Goal: Information Seeking & Learning: Learn about a topic

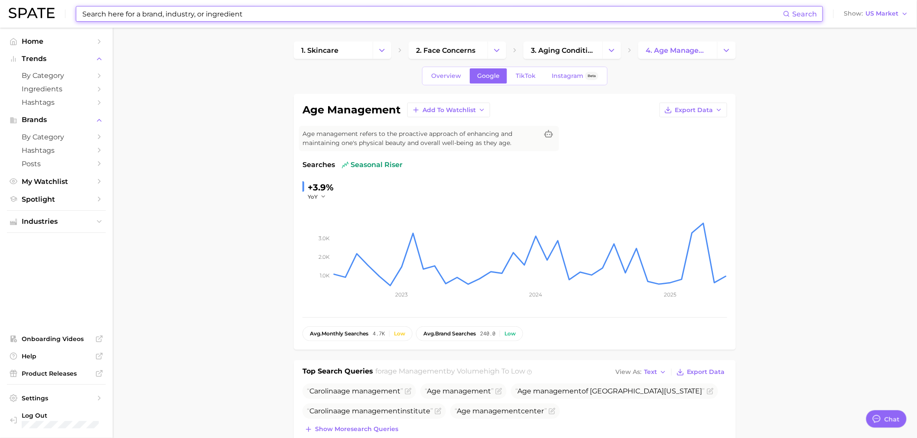
click at [217, 15] on input at bounding box center [431, 13] width 701 height 15
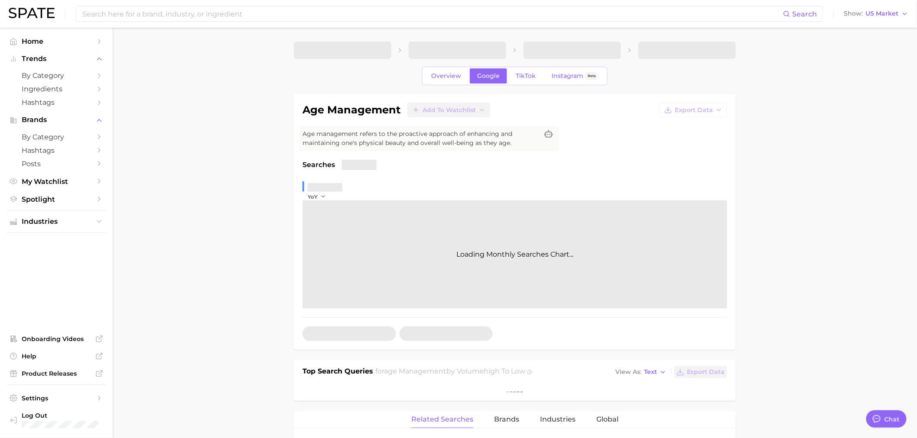
type textarea "x"
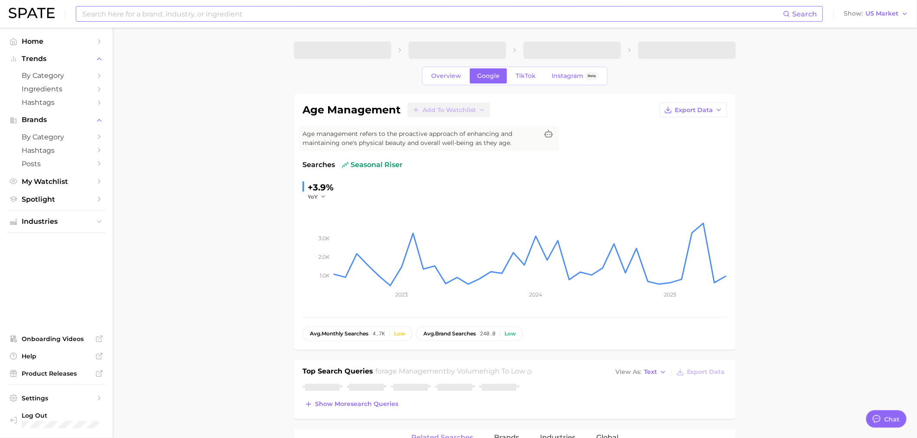
click at [217, 15] on input at bounding box center [431, 13] width 701 height 15
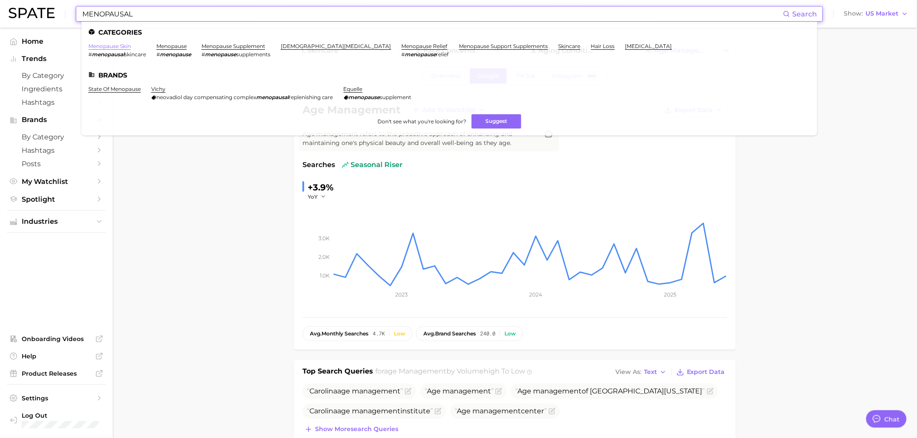
type input "MENOPAUSAL"
click at [122, 44] on link "menopause skin" at bounding box center [109, 46] width 42 height 6
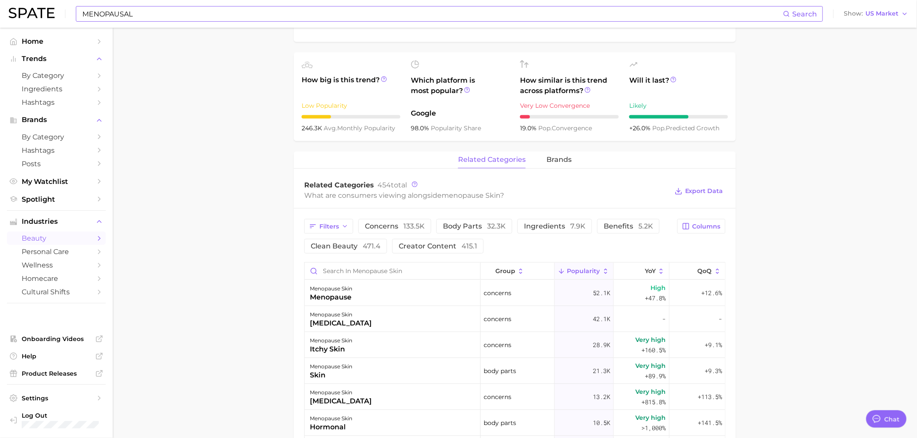
scroll to position [289, 0]
click at [560, 154] on button "brands" at bounding box center [558, 159] width 25 height 17
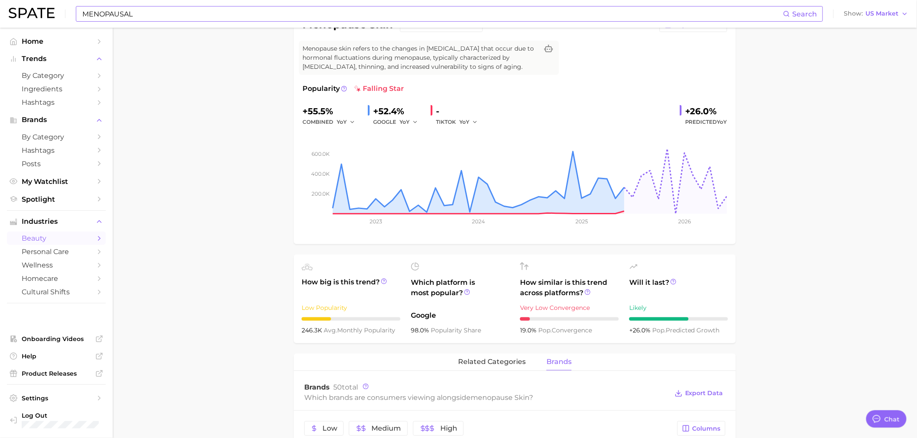
scroll to position [48, 0]
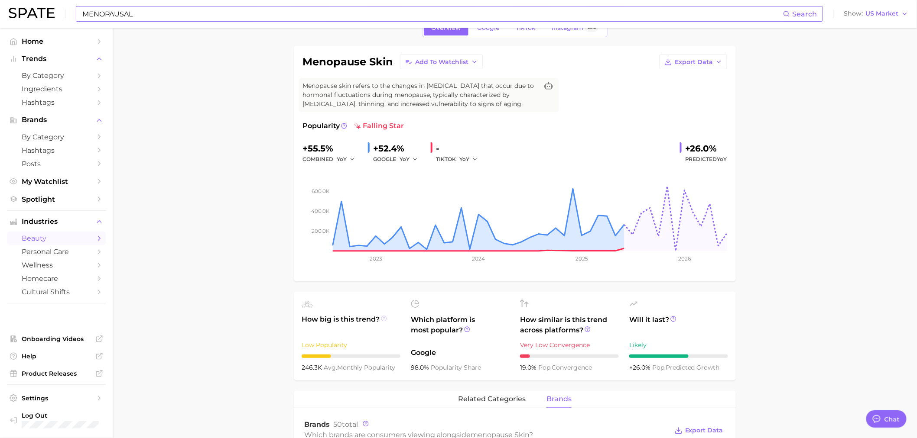
click at [382, 320] on circle at bounding box center [383, 318] width 5 height 5
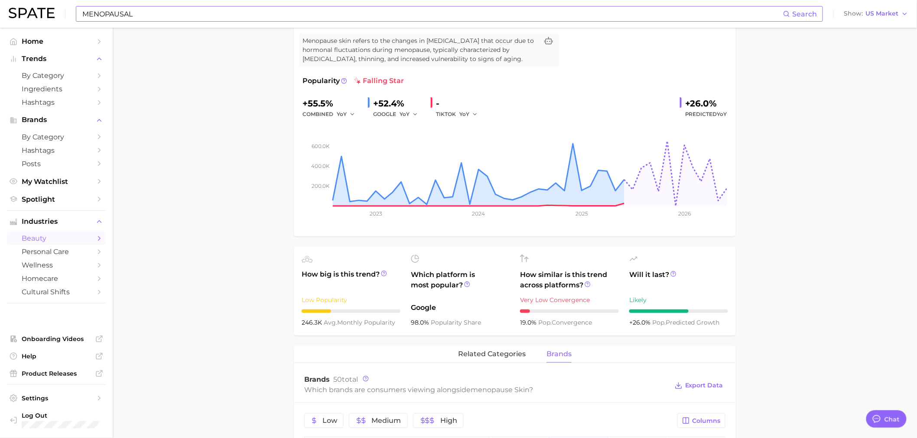
scroll to position [0, 0]
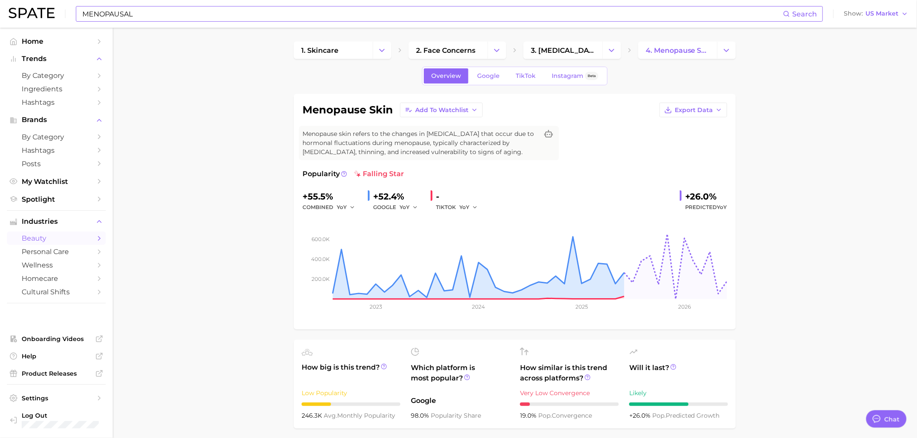
click at [177, 13] on input "MENOPAUSAL" at bounding box center [431, 13] width 701 height 15
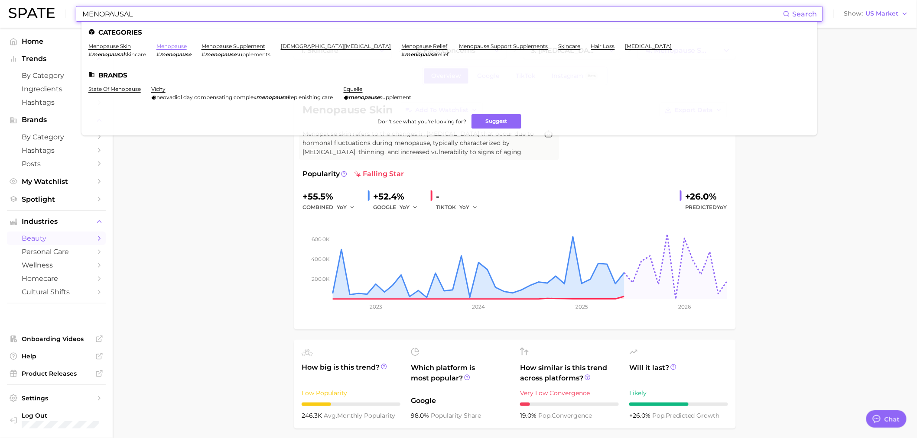
click at [171, 43] on link "menopause" at bounding box center [171, 46] width 30 height 6
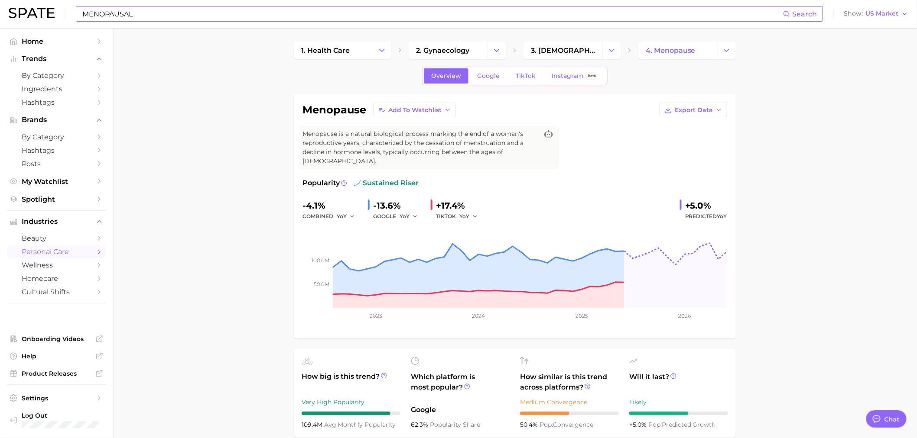
click at [150, 15] on input "MENOPAUSAL" at bounding box center [431, 13] width 701 height 15
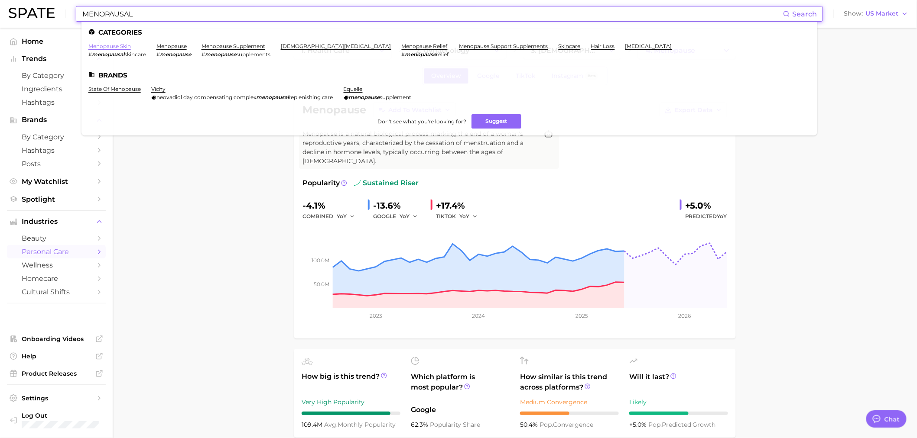
click at [122, 49] on link "menopause skin" at bounding box center [109, 46] width 42 height 6
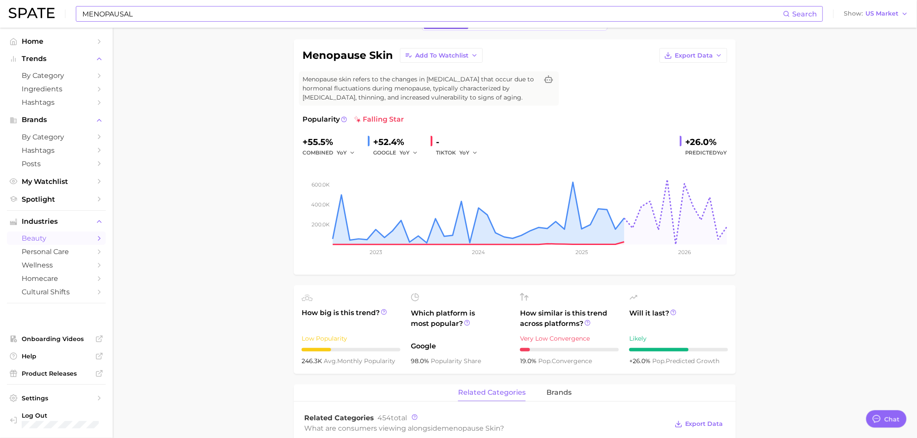
scroll to position [192, 0]
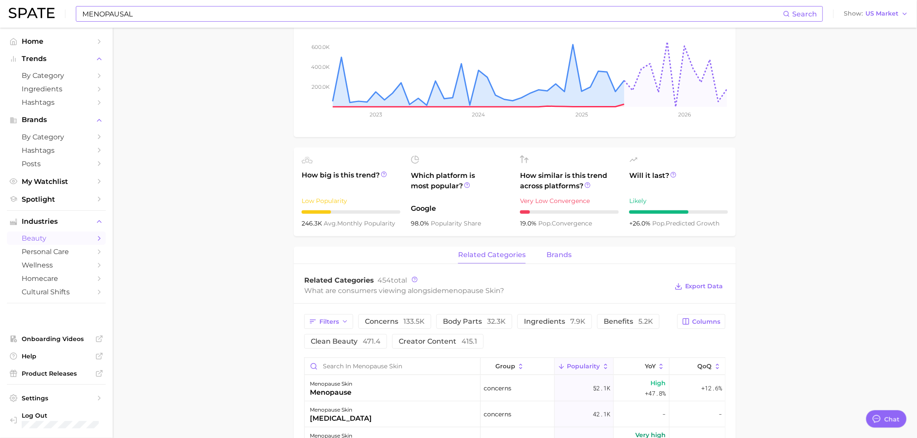
click at [564, 253] on span "brands" at bounding box center [558, 255] width 25 height 8
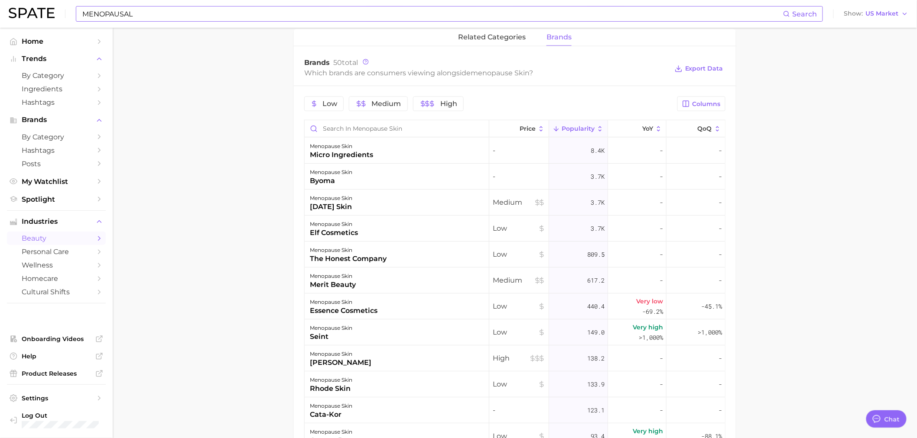
scroll to position [433, 0]
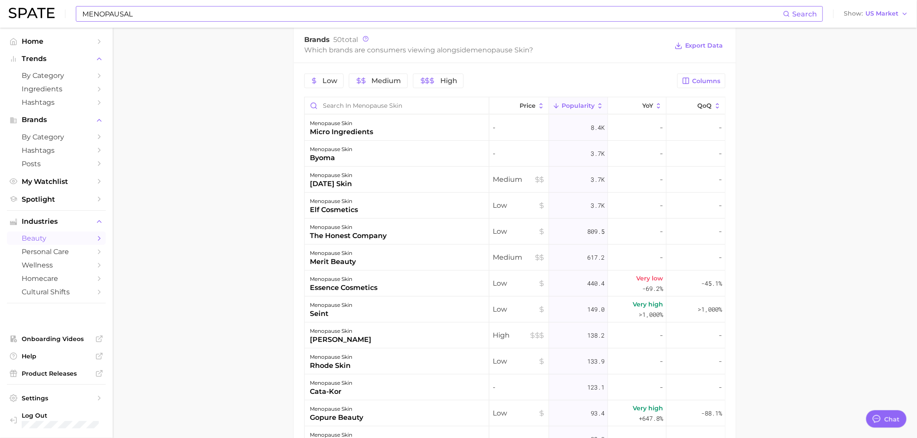
click at [159, 8] on input "MENOPAUSAL" at bounding box center [431, 13] width 701 height 15
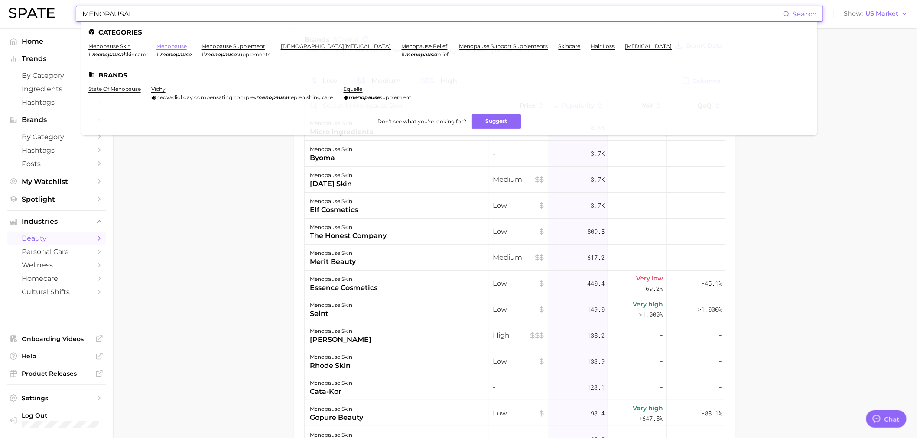
click at [175, 45] on link "menopause" at bounding box center [171, 46] width 30 height 6
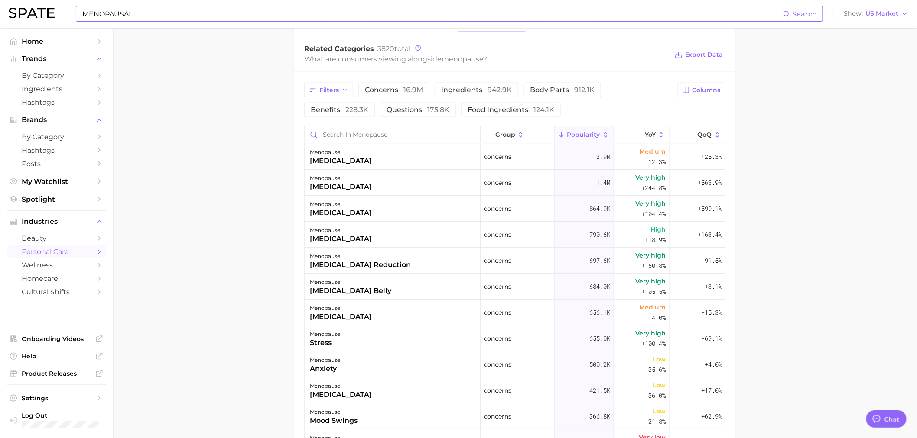
scroll to position [385, 0]
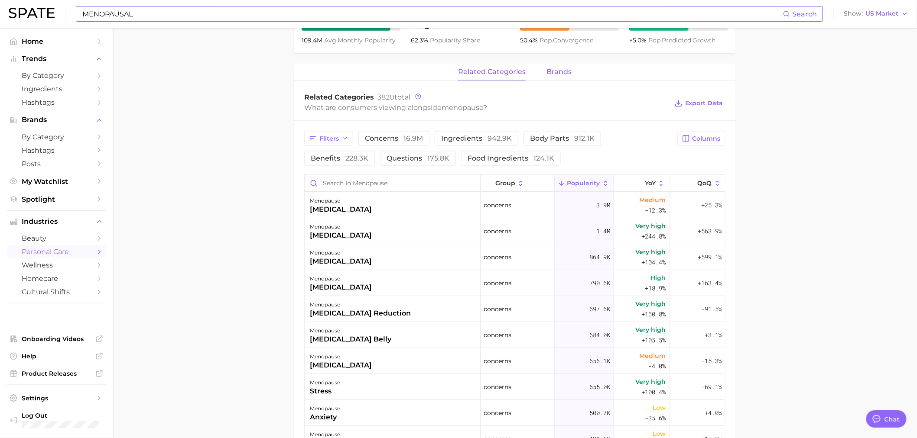
click at [551, 68] on span "brands" at bounding box center [558, 72] width 25 height 8
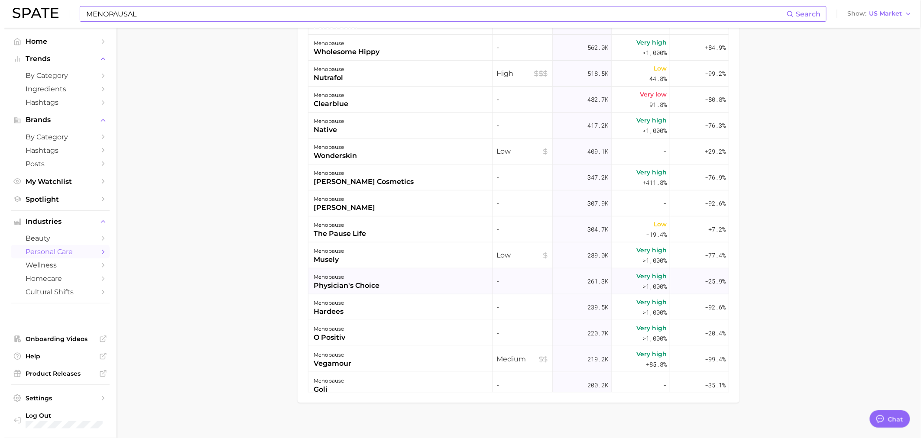
scroll to position [0, 0]
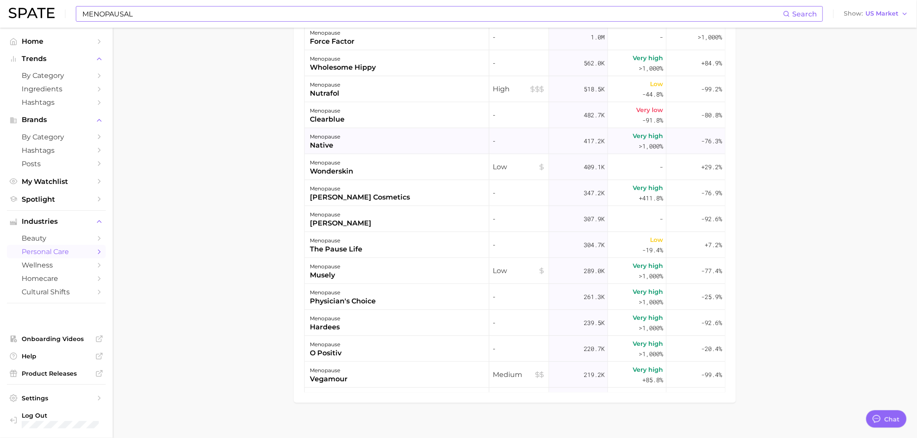
click at [348, 133] on div "menopause native" at bounding box center [397, 141] width 185 height 26
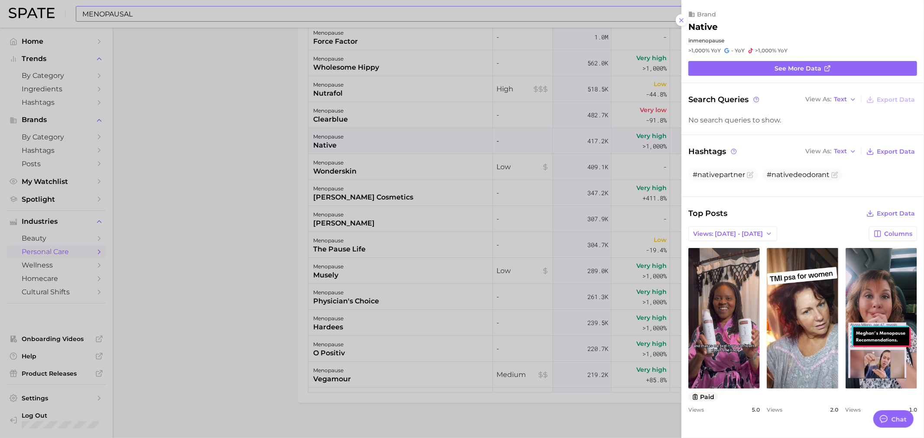
click at [236, 119] on div at bounding box center [462, 219] width 924 height 438
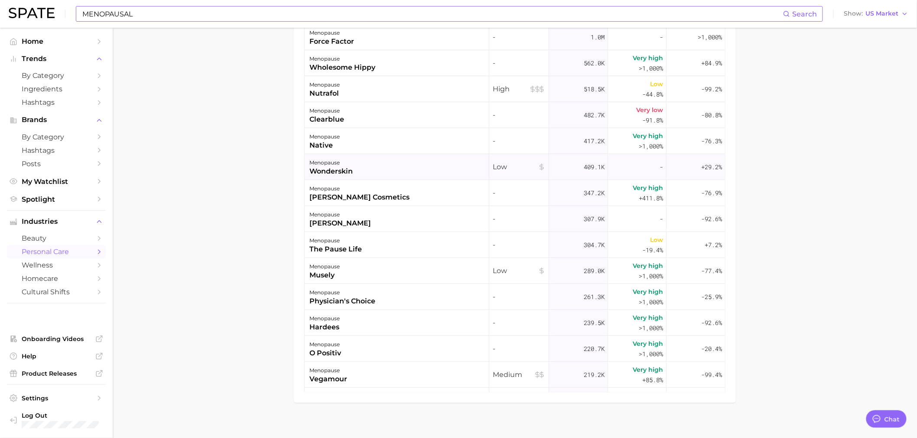
click at [384, 156] on div "menopause wonderskin" at bounding box center [397, 167] width 185 height 26
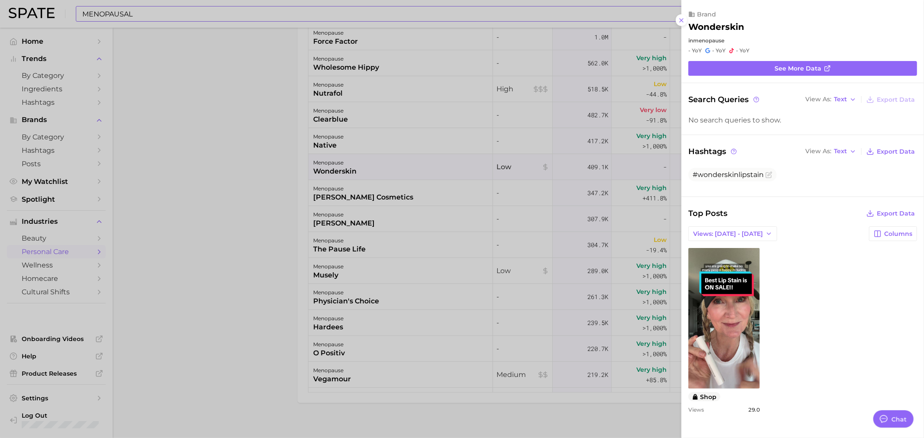
click at [237, 119] on div at bounding box center [462, 219] width 924 height 438
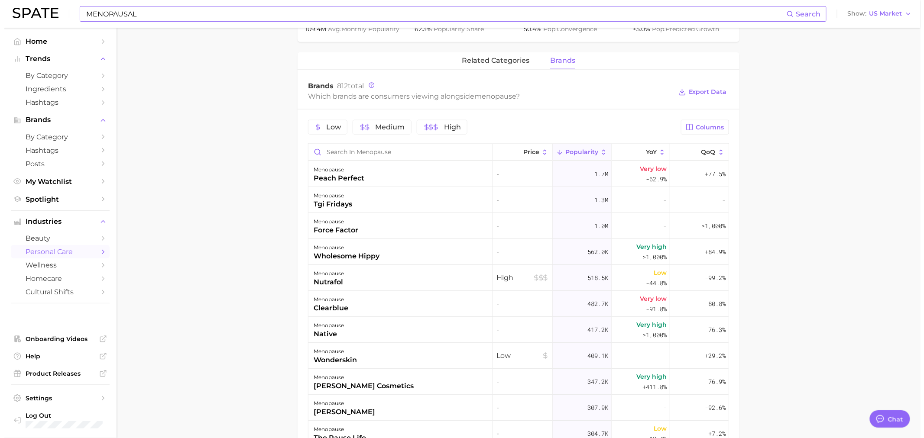
scroll to position [392, 0]
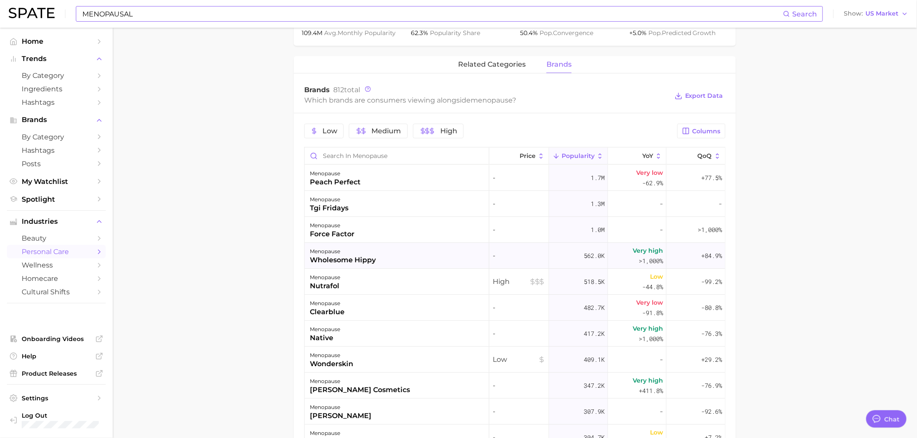
click at [396, 252] on div "menopause wholesome hippy" at bounding box center [397, 256] width 185 height 26
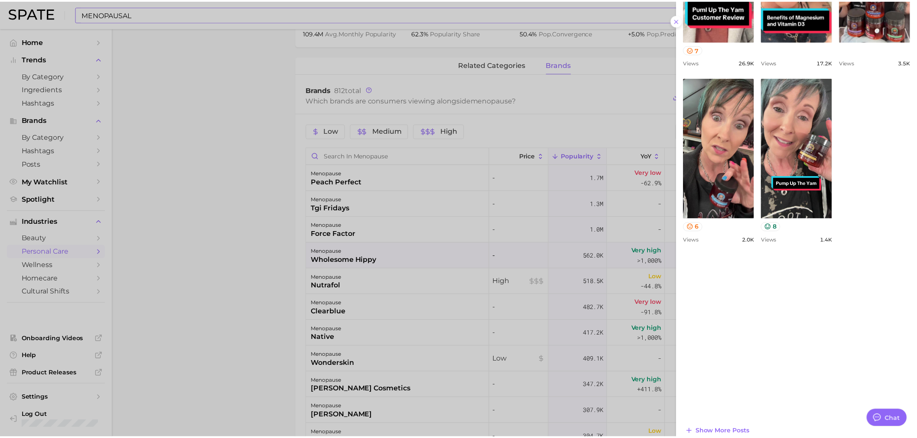
scroll to position [358, 0]
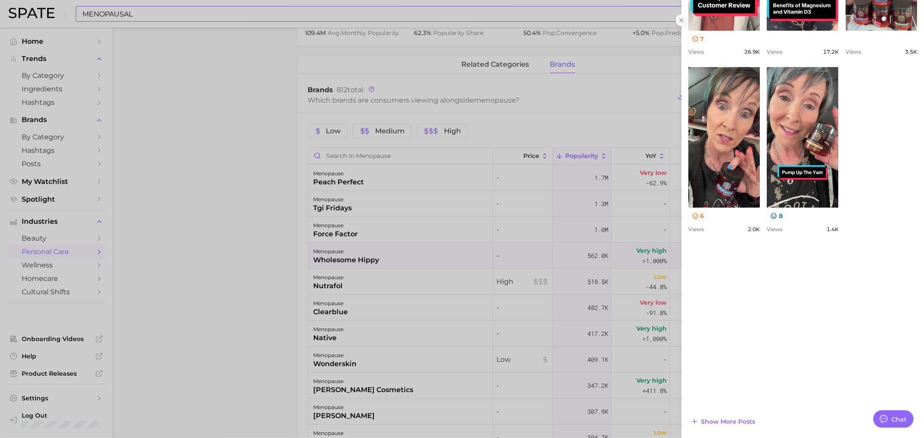
click at [167, 237] on div at bounding box center [462, 219] width 924 height 438
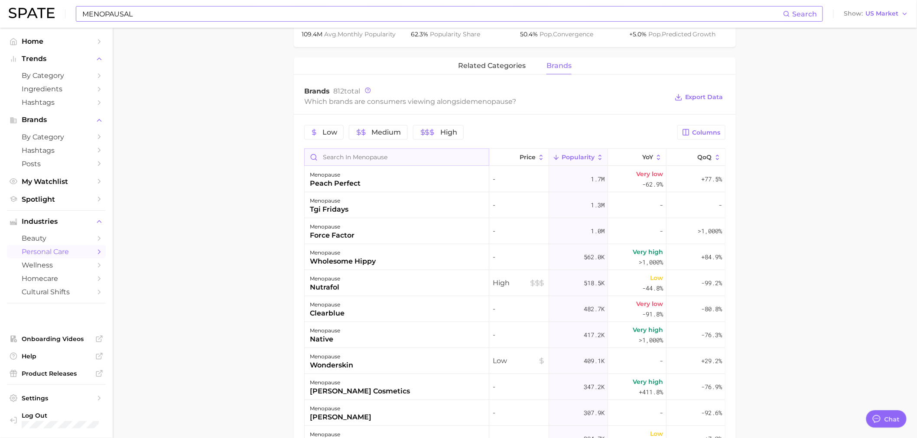
scroll to position [385, 0]
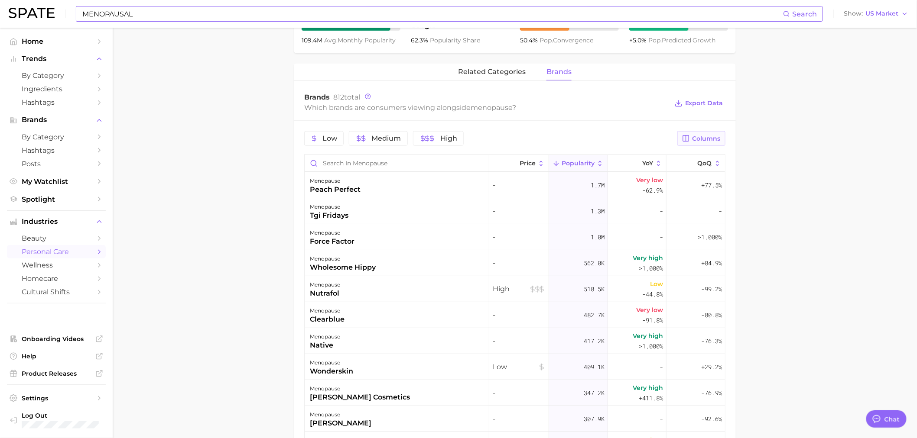
click at [705, 131] on button "Columns" at bounding box center [701, 138] width 48 height 15
click at [749, 154] on main "1. health care 2. gynaecology 3. [DEMOGRAPHIC_DATA] reproductive system concern…" at bounding box center [515, 145] width 804 height 1004
click at [353, 176] on div "menopause" at bounding box center [335, 181] width 51 height 10
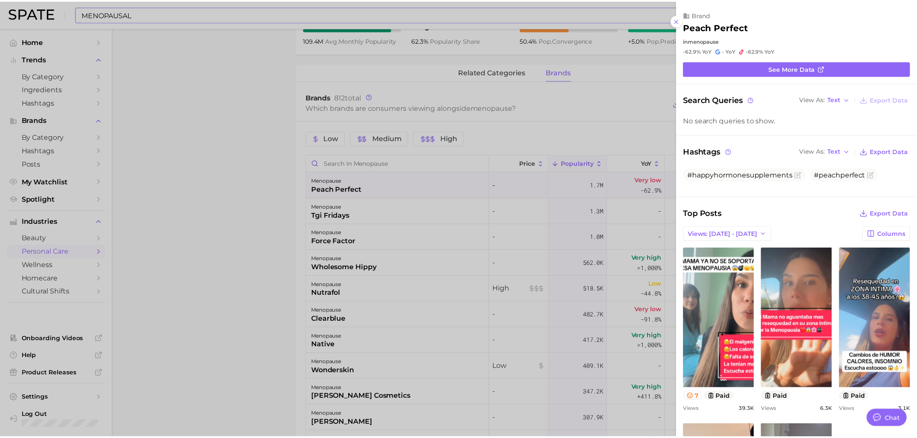
scroll to position [0, 0]
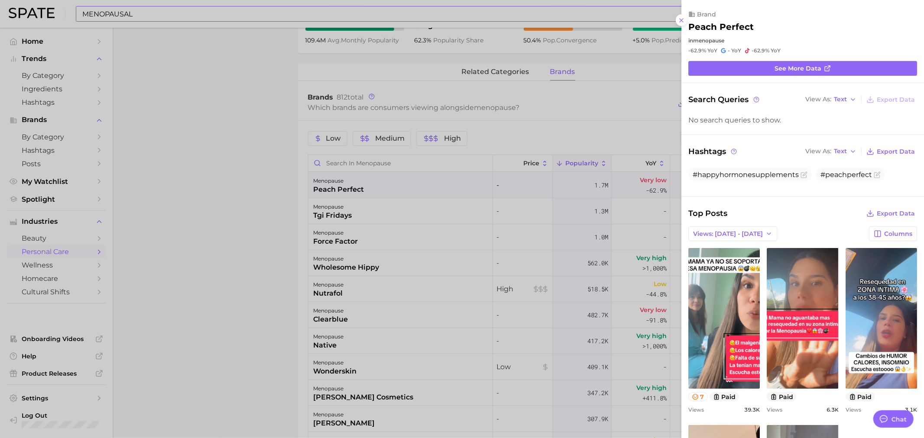
click at [352, 172] on div at bounding box center [462, 219] width 924 height 438
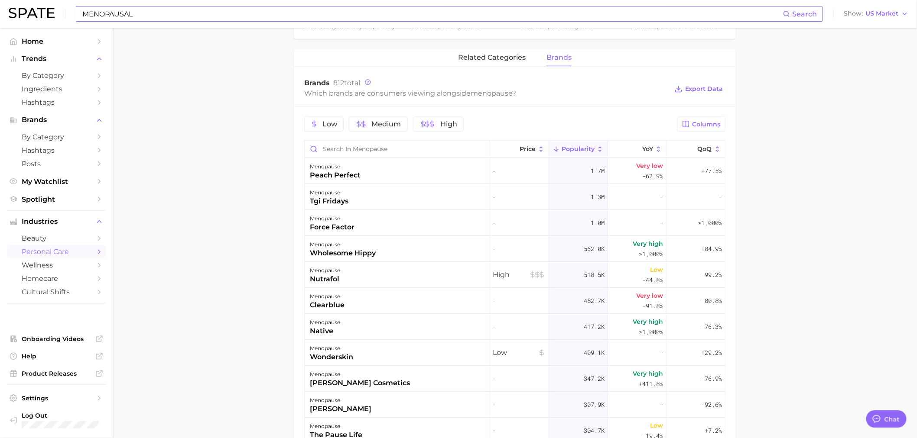
scroll to position [385, 0]
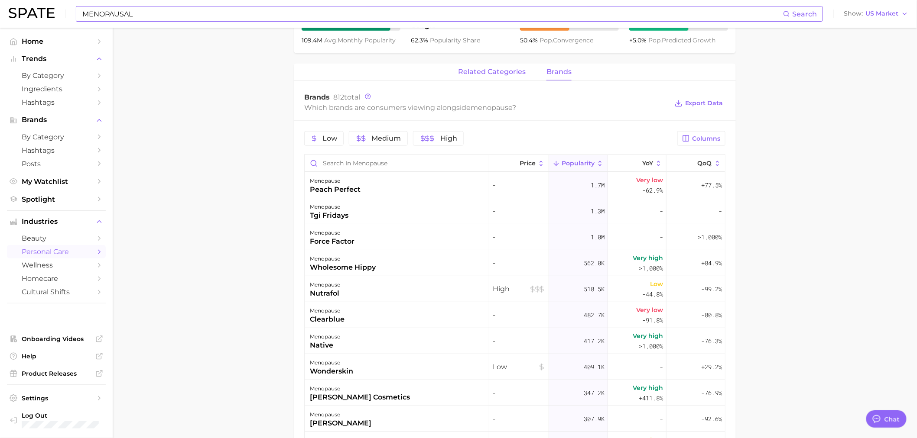
click at [508, 68] on span "related categories" at bounding box center [492, 72] width 68 height 8
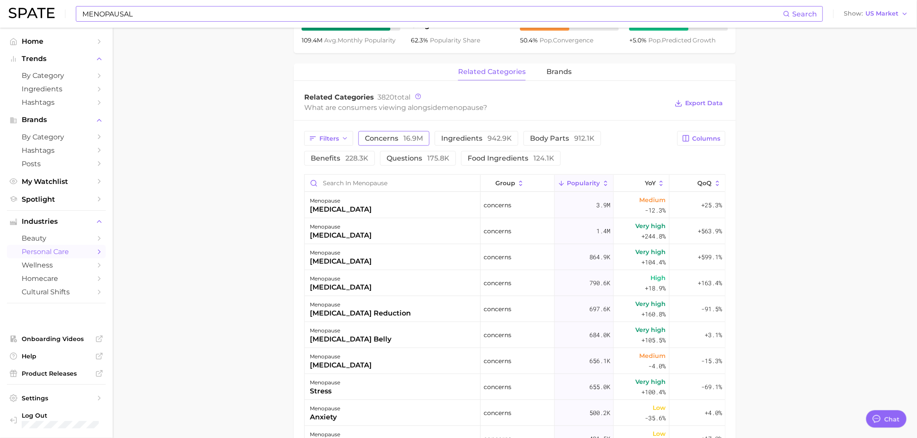
click at [401, 135] on span "concerns 16.9m" at bounding box center [394, 138] width 58 height 7
click at [562, 68] on span "brands" at bounding box center [558, 72] width 25 height 8
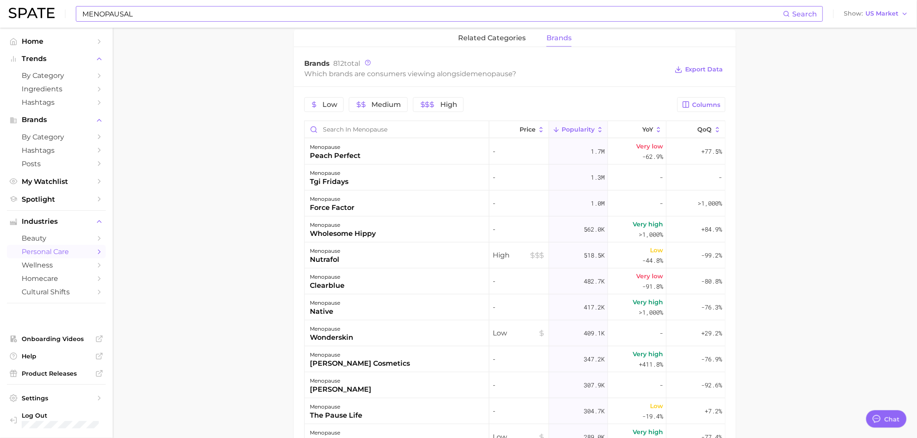
scroll to position [433, 0]
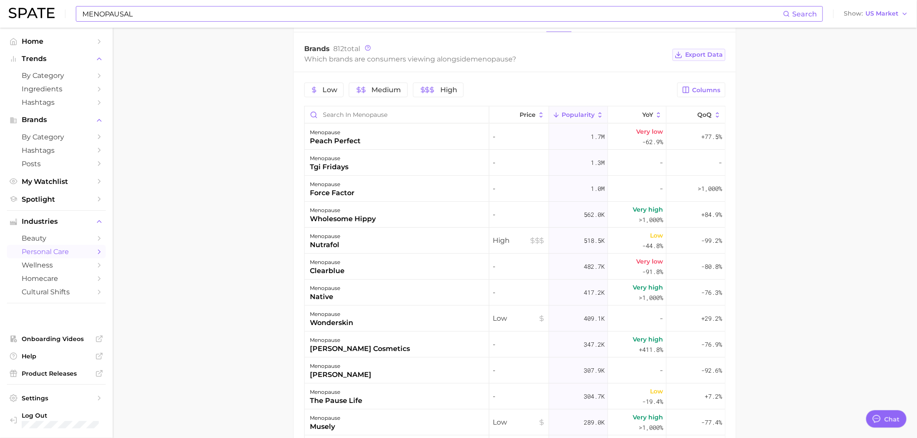
click at [704, 51] on span "Export Data" at bounding box center [704, 54] width 38 height 7
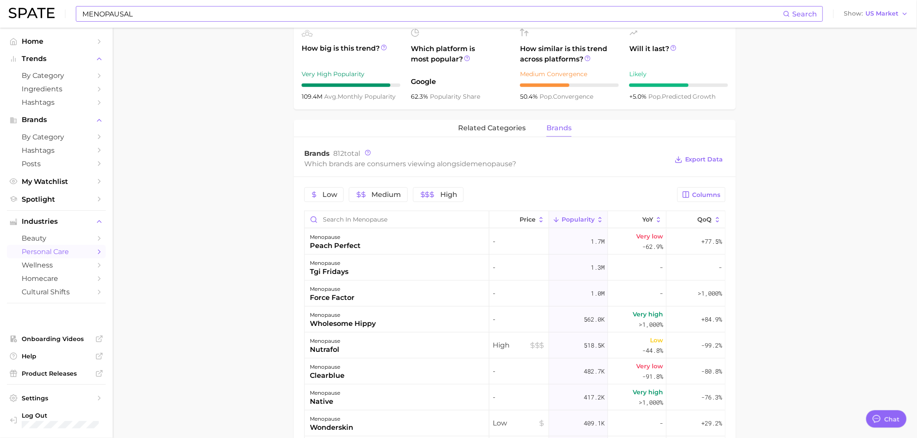
scroll to position [240, 0]
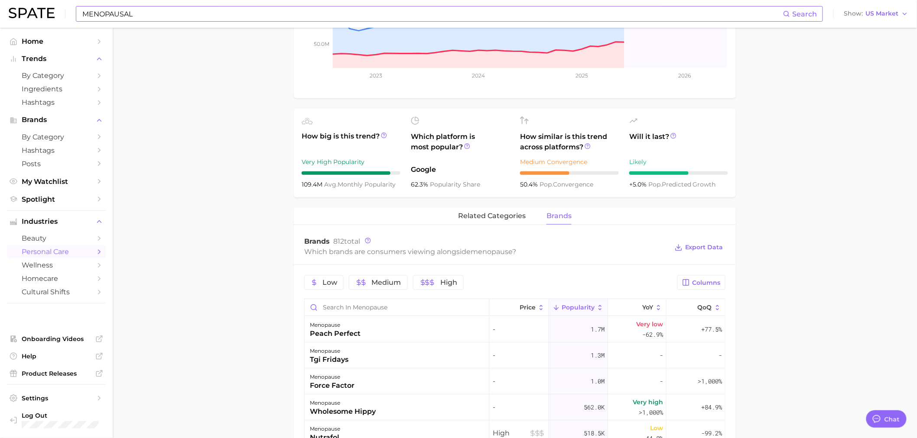
click at [146, 24] on div "MENOPAUSAL Search Show US Market" at bounding box center [458, 14] width 899 height 28
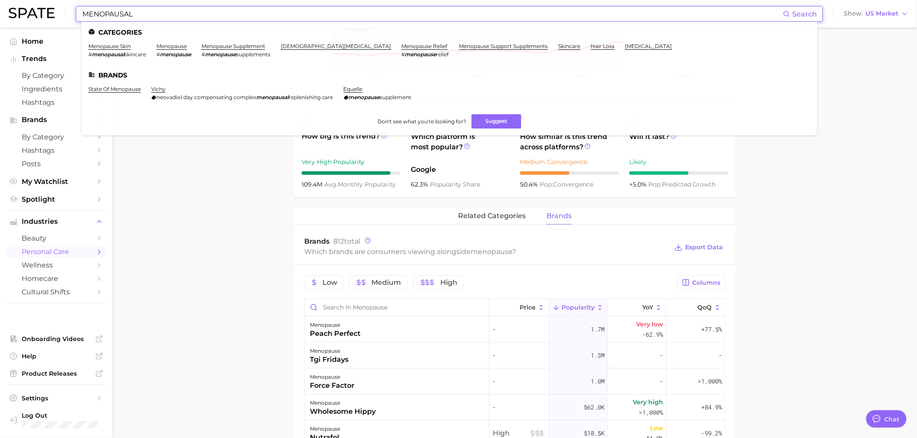
click at [149, 12] on input "MENOPAUSAL" at bounding box center [431, 13] width 701 height 15
click at [118, 46] on link "menopause skin" at bounding box center [109, 46] width 42 height 6
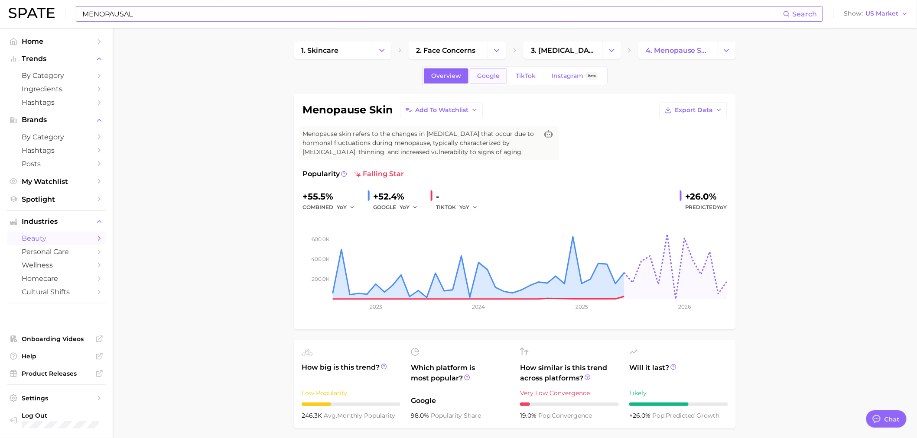
click at [491, 71] on link "Google" at bounding box center [488, 75] width 37 height 15
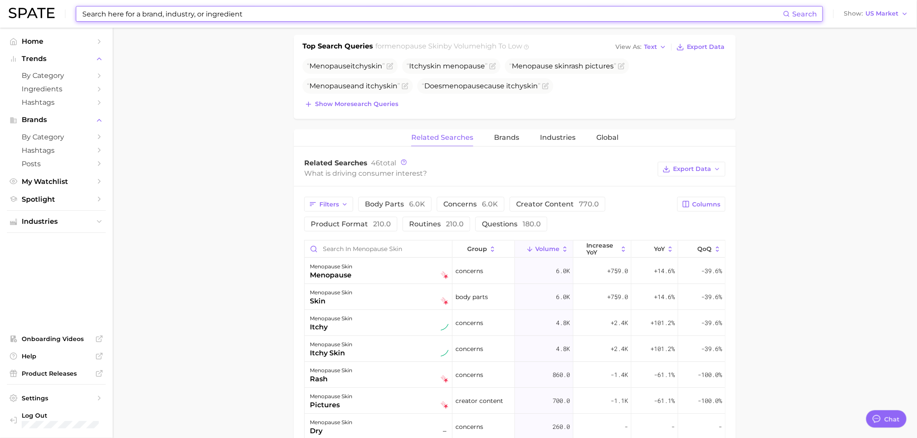
scroll to position [337, 0]
click at [509, 133] on span "Brands" at bounding box center [506, 136] width 25 height 8
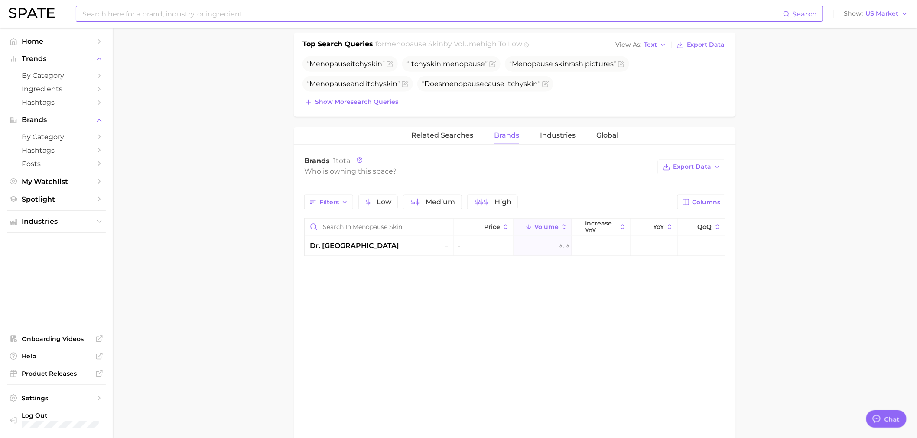
click at [223, 196] on main "1. skincare 2. face concerns 3. [MEDICAL_DATA] 4. menopause skin Overview Googl…" at bounding box center [515, 122] width 804 height 862
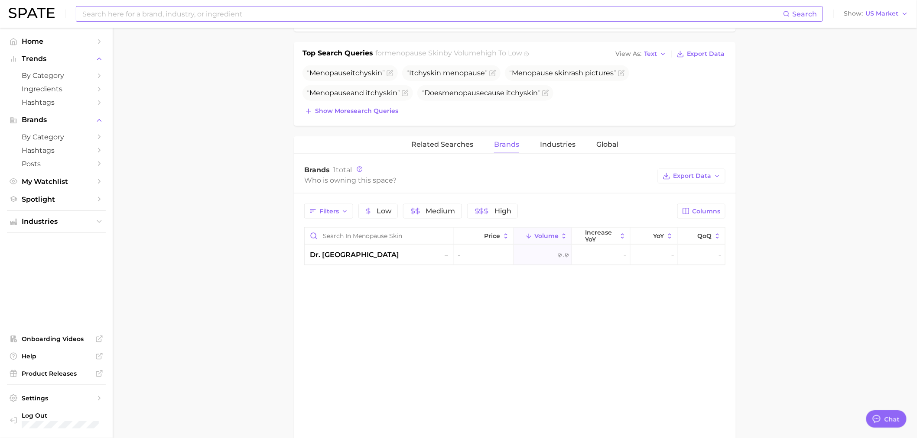
scroll to position [433, 0]
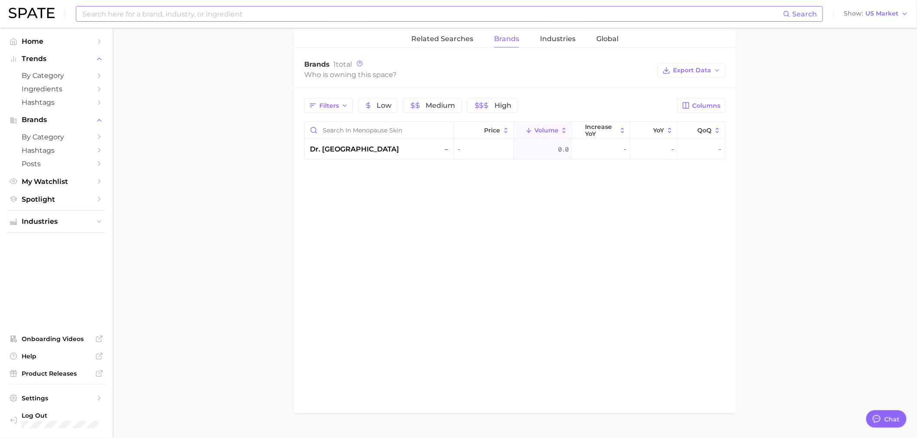
click at [214, 105] on main "1. skincare 2. face concerns 3. [MEDICAL_DATA] 4. menopause skin Overview Googl…" at bounding box center [515, 26] width 804 height 862
click at [179, 150] on main "1. skincare 2. face concerns 3. [MEDICAL_DATA] 4. menopause skin Overview Googl…" at bounding box center [515, 26] width 804 height 862
